Goal: Task Accomplishment & Management: Complete application form

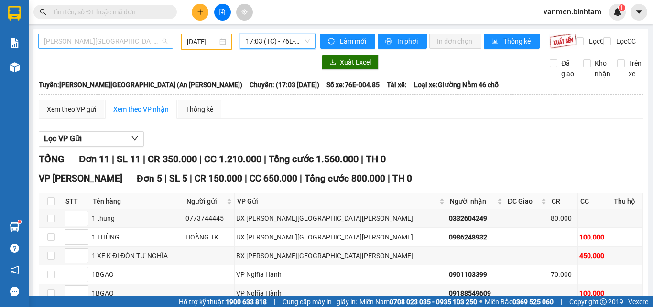
click at [88, 43] on span "[PERSON_NAME][GEOGRAPHIC_DATA] (An [PERSON_NAME])" at bounding box center [105, 41] width 123 height 14
click at [80, 39] on span "[PERSON_NAME][GEOGRAPHIC_DATA] (An [PERSON_NAME])" at bounding box center [105, 41] width 123 height 14
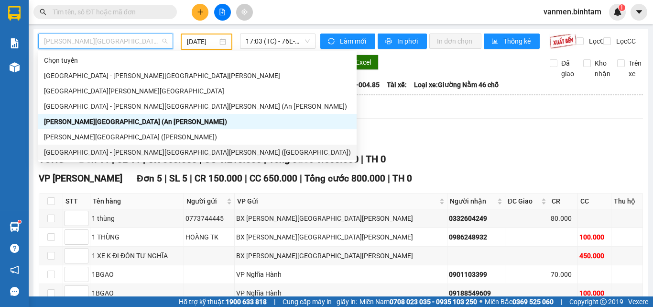
click at [78, 153] on div "[GEOGRAPHIC_DATA] - [PERSON_NAME][GEOGRAPHIC_DATA][PERSON_NAME] ([GEOGRAPHIC_DA…" at bounding box center [197, 152] width 307 height 11
click at [64, 166] on main "[GEOGRAPHIC_DATA][PERSON_NAME][GEOGRAPHIC_DATA] (An [PERSON_NAME]) [DATE] 17:03…" at bounding box center [326, 148] width 653 height 296
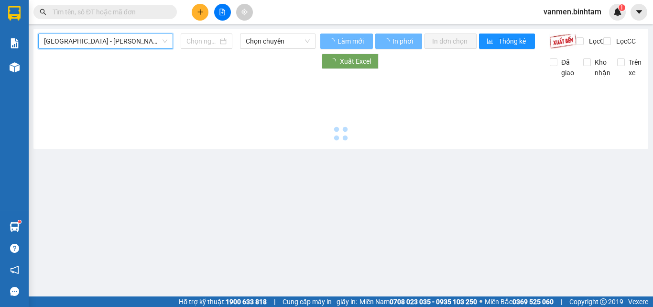
click at [77, 35] on span "[GEOGRAPHIC_DATA] - [PERSON_NAME][GEOGRAPHIC_DATA][PERSON_NAME] ([GEOGRAPHIC_DA…" at bounding box center [105, 41] width 123 height 14
click at [82, 44] on span "[GEOGRAPHIC_DATA] - [PERSON_NAME][GEOGRAPHIC_DATA][PERSON_NAME] ([GEOGRAPHIC_DA…" at bounding box center [105, 41] width 123 height 14
type input "[DATE]"
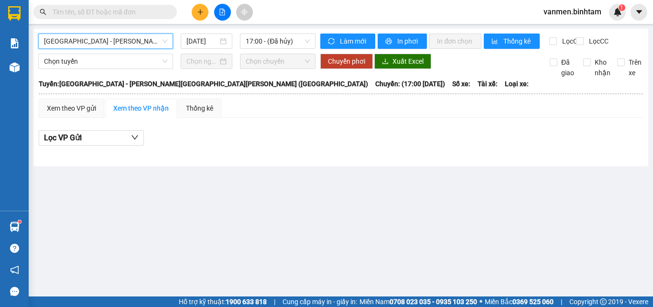
click at [92, 42] on span "[GEOGRAPHIC_DATA] - [PERSON_NAME][GEOGRAPHIC_DATA][PERSON_NAME] ([GEOGRAPHIC_DA…" at bounding box center [105, 41] width 123 height 14
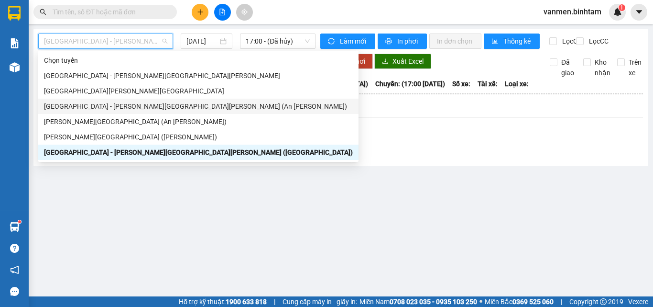
click at [72, 110] on div "[GEOGRAPHIC_DATA] - [PERSON_NAME][GEOGRAPHIC_DATA][PERSON_NAME] (An [PERSON_NAM…" at bounding box center [198, 106] width 309 height 11
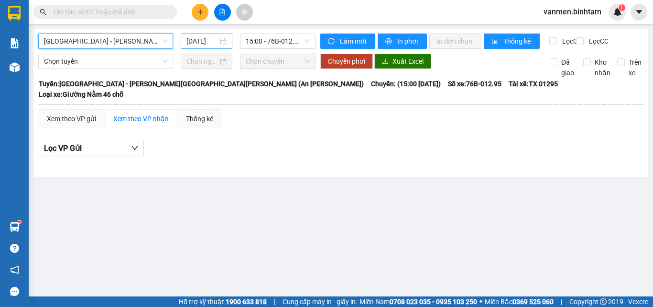
click at [198, 41] on input "[DATE]" at bounding box center [203, 41] width 32 height 11
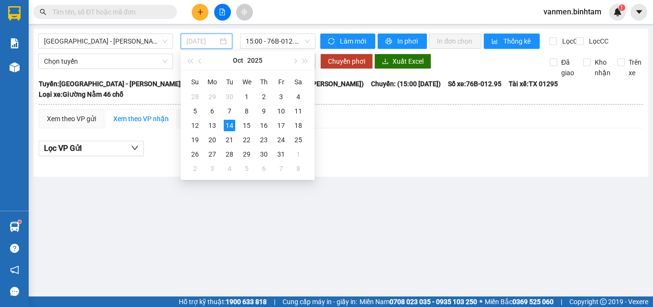
type input "[DATE]"
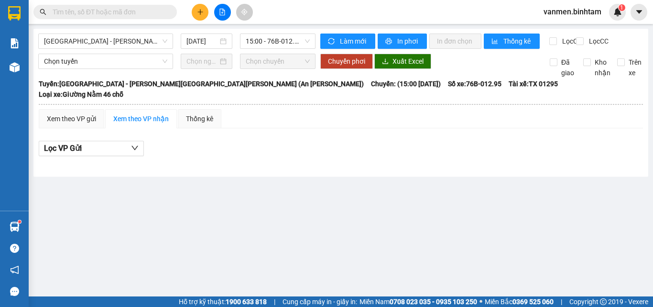
click at [199, 241] on main "[GEOGRAPHIC_DATA] - [PERSON_NAME][GEOGRAPHIC_DATA][PERSON_NAME] (An [PERSON_NAM…" at bounding box center [326, 148] width 653 height 296
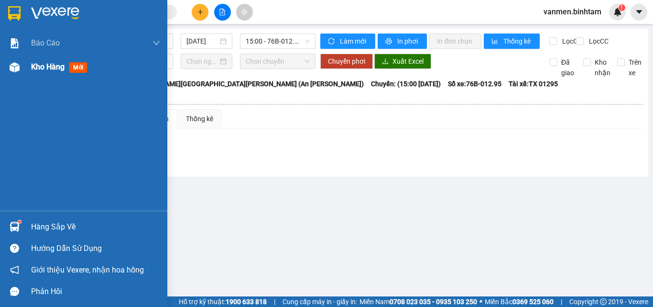
click at [14, 64] on img at bounding box center [15, 67] width 10 height 10
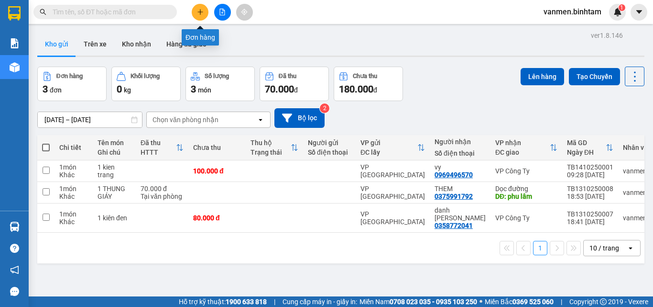
click at [197, 9] on icon "plus" at bounding box center [200, 12] width 7 height 7
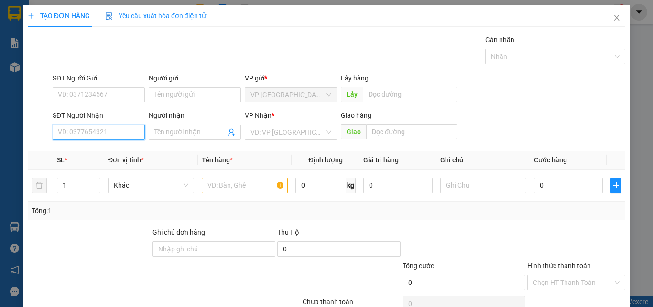
click at [71, 127] on input "SĐT Người Nhận" at bounding box center [99, 131] width 92 height 15
type input "0969116221"
click at [184, 133] on input "Người nhận" at bounding box center [189, 132] width 71 height 11
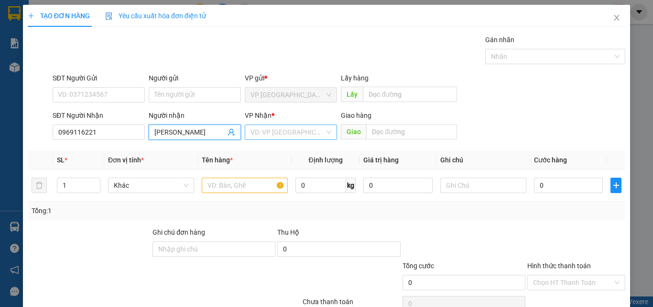
type input "vũ anh"
click at [276, 130] on input "search" at bounding box center [288, 132] width 74 height 14
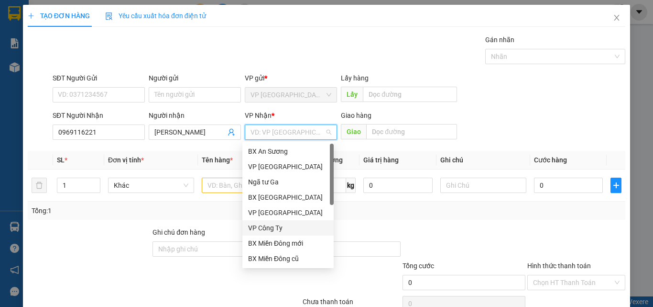
click at [270, 231] on div "VP Công Ty" at bounding box center [288, 227] width 80 height 11
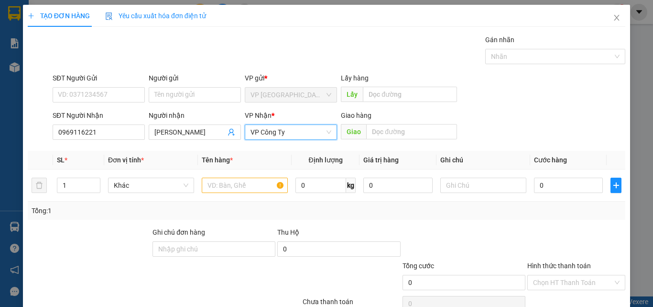
click at [298, 134] on span "VP Công Ty" at bounding box center [291, 132] width 81 height 14
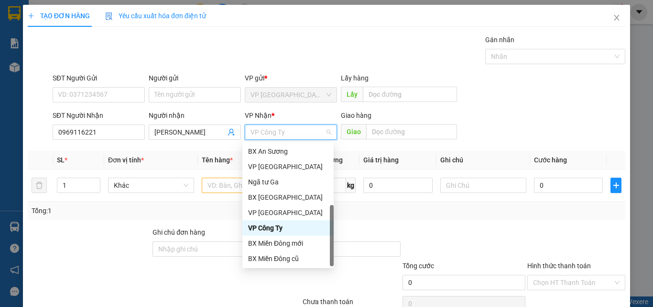
scroll to position [31, 0]
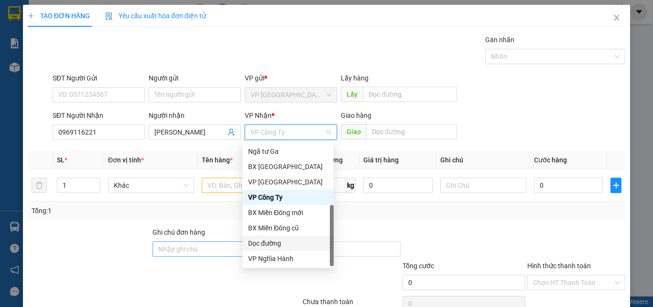
click at [268, 245] on div "Dọc đường" at bounding box center [288, 243] width 80 height 11
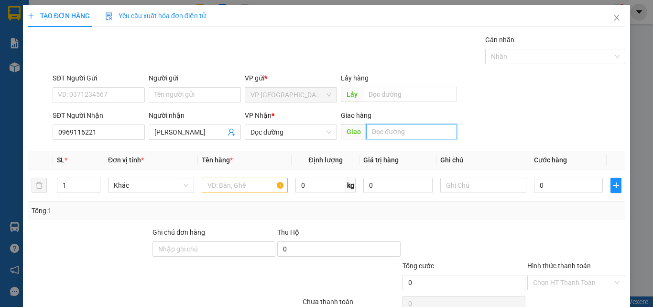
click at [385, 131] on input "text" at bounding box center [411, 131] width 91 height 15
type input "xd phu lâm"
click at [237, 189] on input "text" at bounding box center [245, 184] width 86 height 15
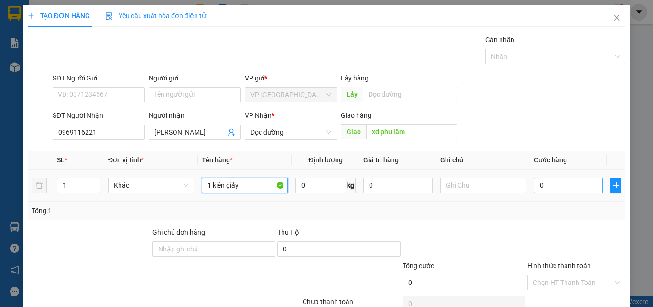
type input "1 kiên giấy"
click at [557, 192] on input "0" at bounding box center [568, 184] width 69 height 15
type input "7"
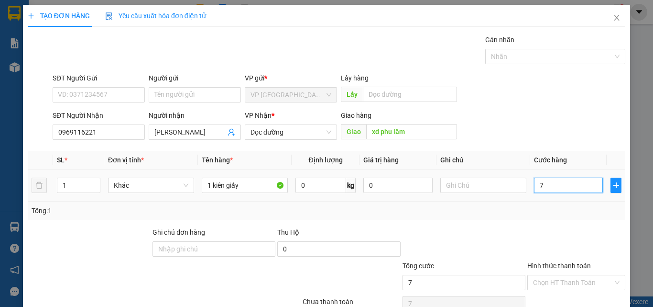
type input "70"
type input "700"
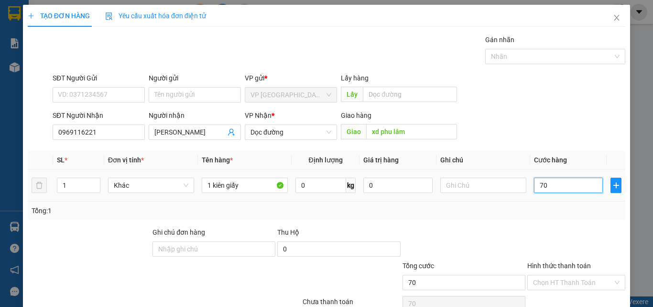
type input "700"
type input "7.000"
type input "70.000"
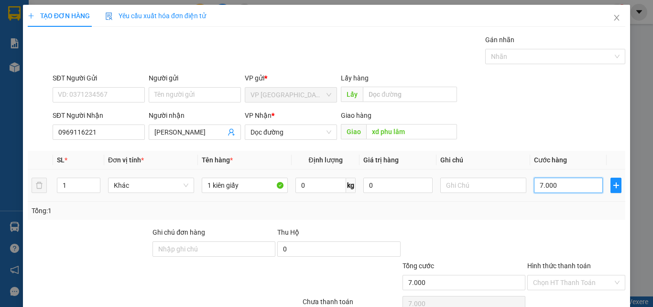
type input "70.000"
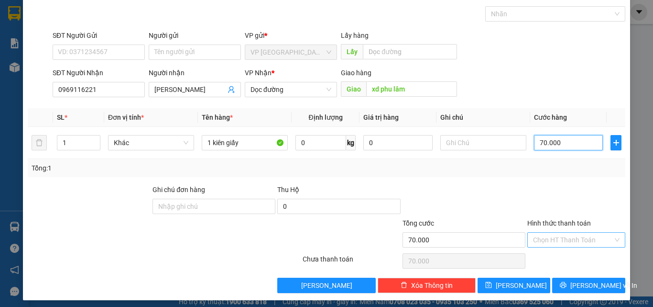
scroll to position [47, 0]
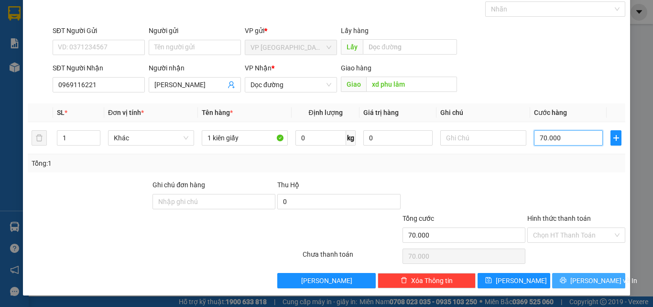
type input "70.000"
click at [584, 284] on span "Lưu và In" at bounding box center [604, 280] width 67 height 11
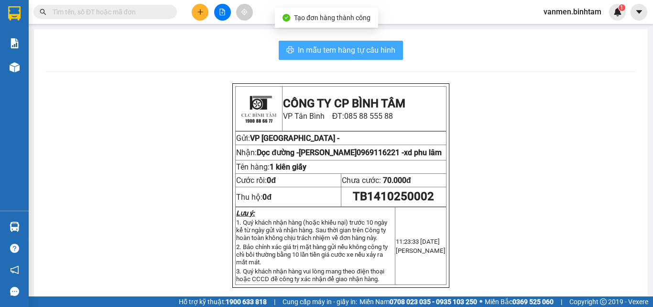
click at [317, 49] on span "In mẫu tem hàng tự cấu hình" at bounding box center [347, 50] width 98 height 12
